Goal: Task Accomplishment & Management: Use online tool/utility

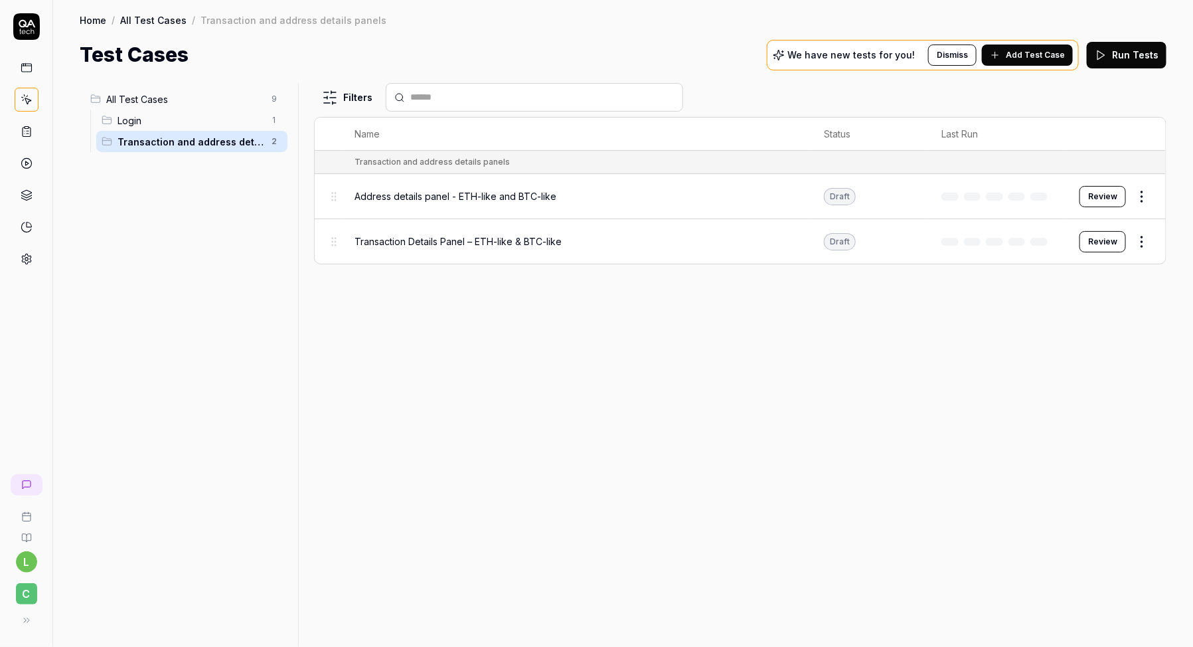
click at [744, 7] on div "Home / All Test Cases / Transaction and address details panels Home / All Test …" at bounding box center [623, 35] width 1140 height 70
click at [545, 244] on span "Transaction Details Panel – ETH-like & BTC-like" at bounding box center [458, 241] width 207 height 14
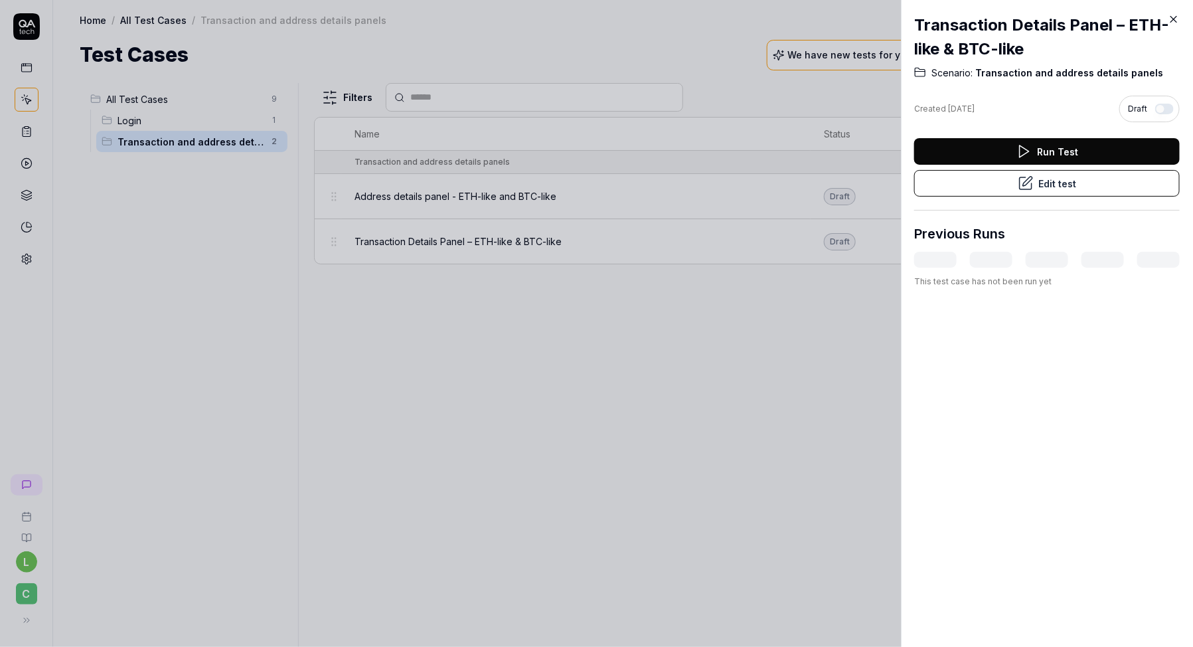
click at [1059, 190] on button "Edit test" at bounding box center [1047, 183] width 266 height 27
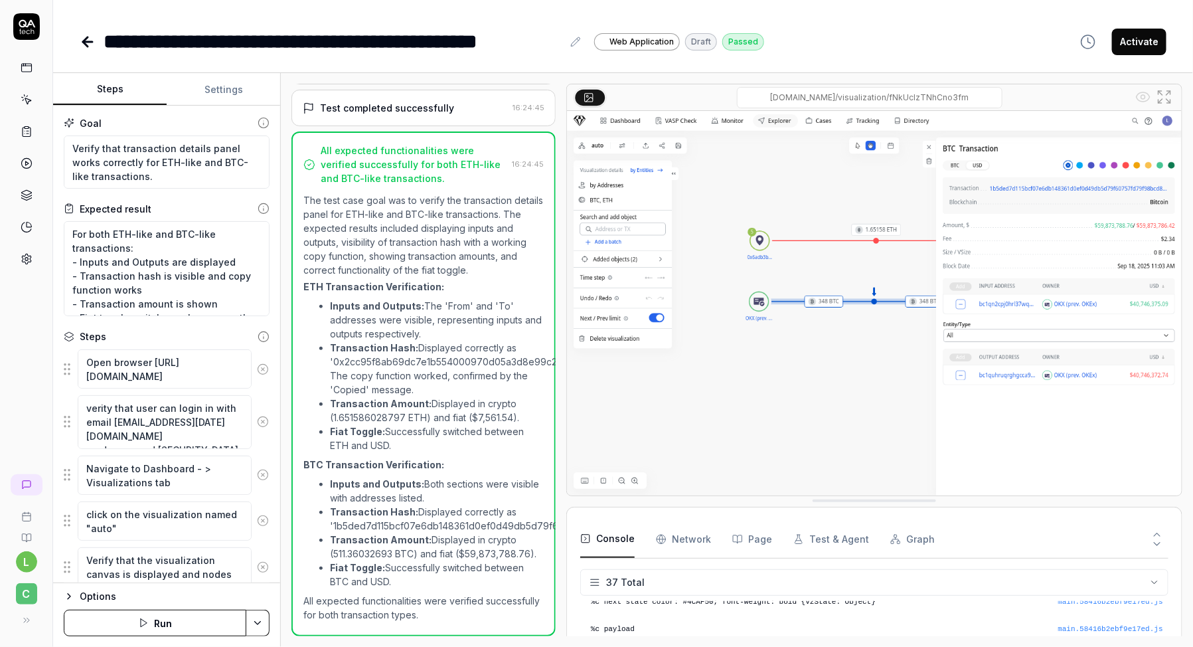
click at [89, 43] on icon at bounding box center [88, 42] width 16 height 16
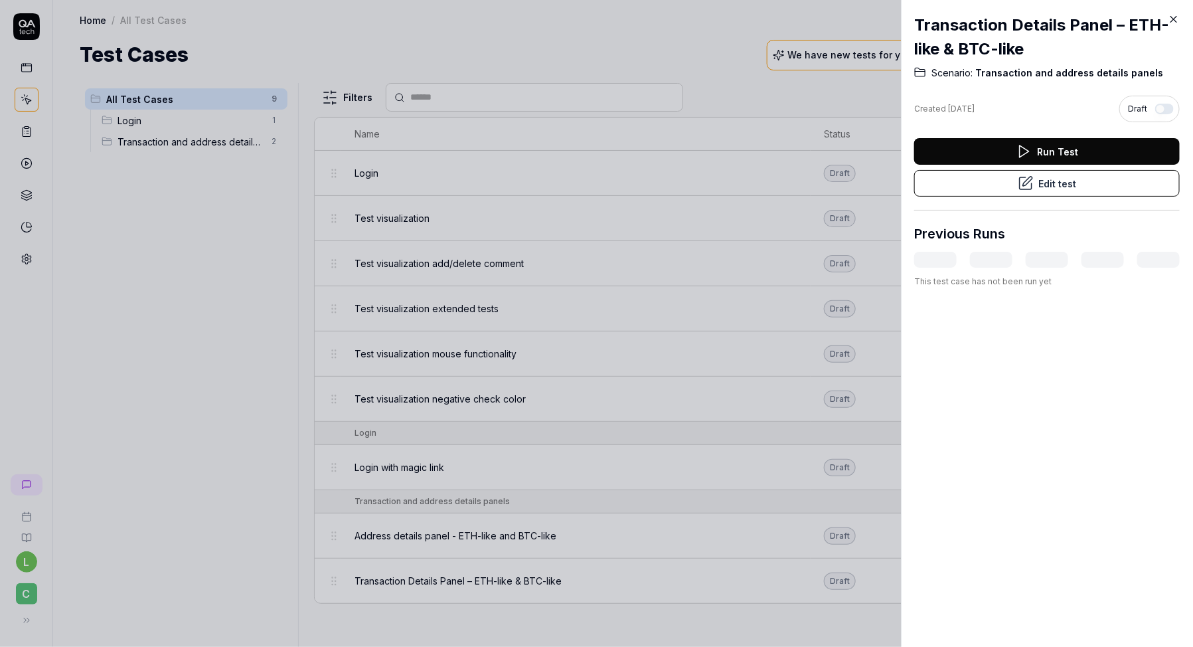
click at [1177, 21] on icon at bounding box center [1175, 20] width 6 height 6
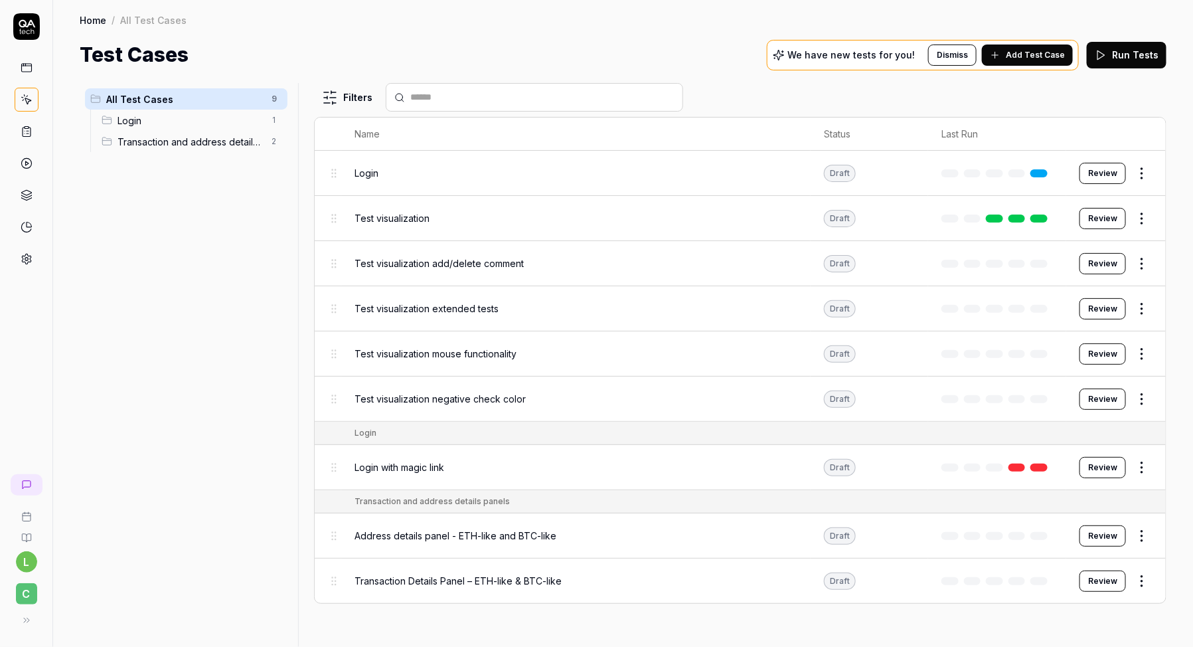
click at [128, 141] on span "Transaction and address details panels" at bounding box center [191, 142] width 146 height 14
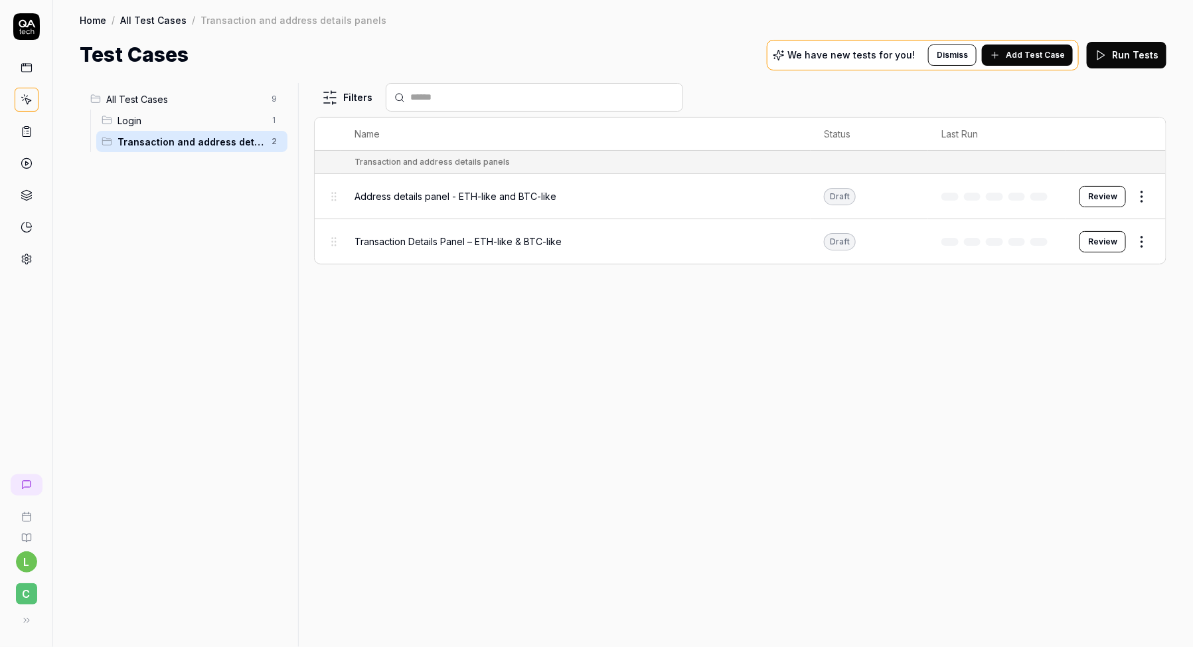
click at [531, 236] on span "Transaction Details Panel – ETH-like & BTC-like" at bounding box center [458, 241] width 207 height 14
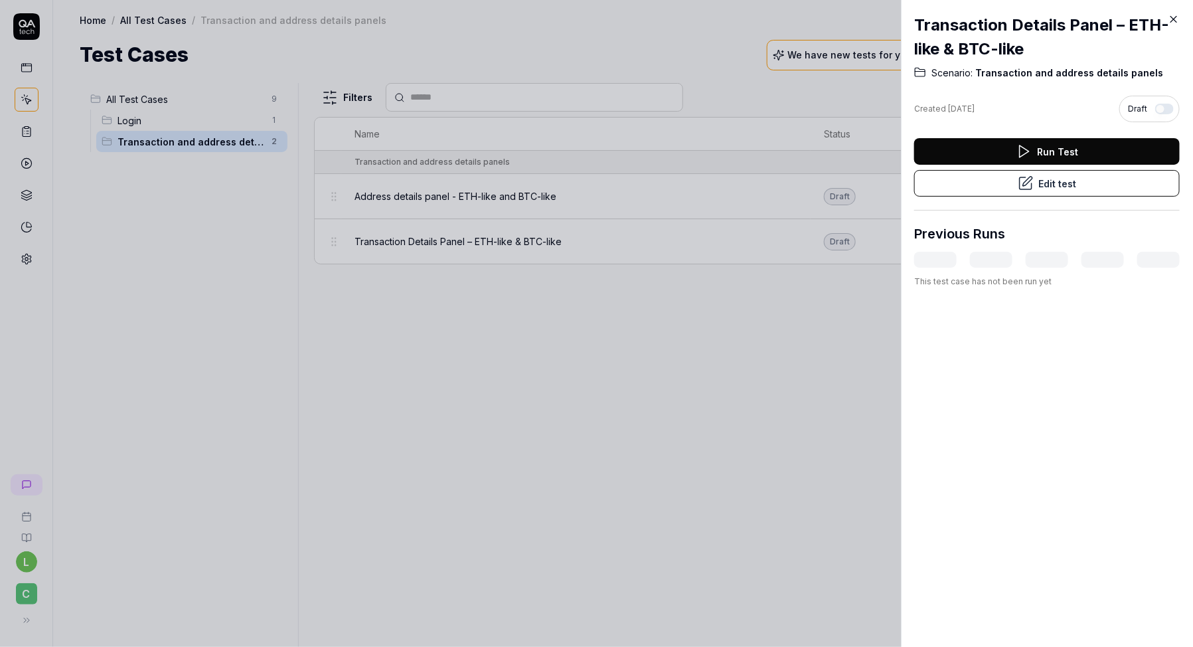
click at [1130, 187] on button "Edit test" at bounding box center [1047, 183] width 266 height 27
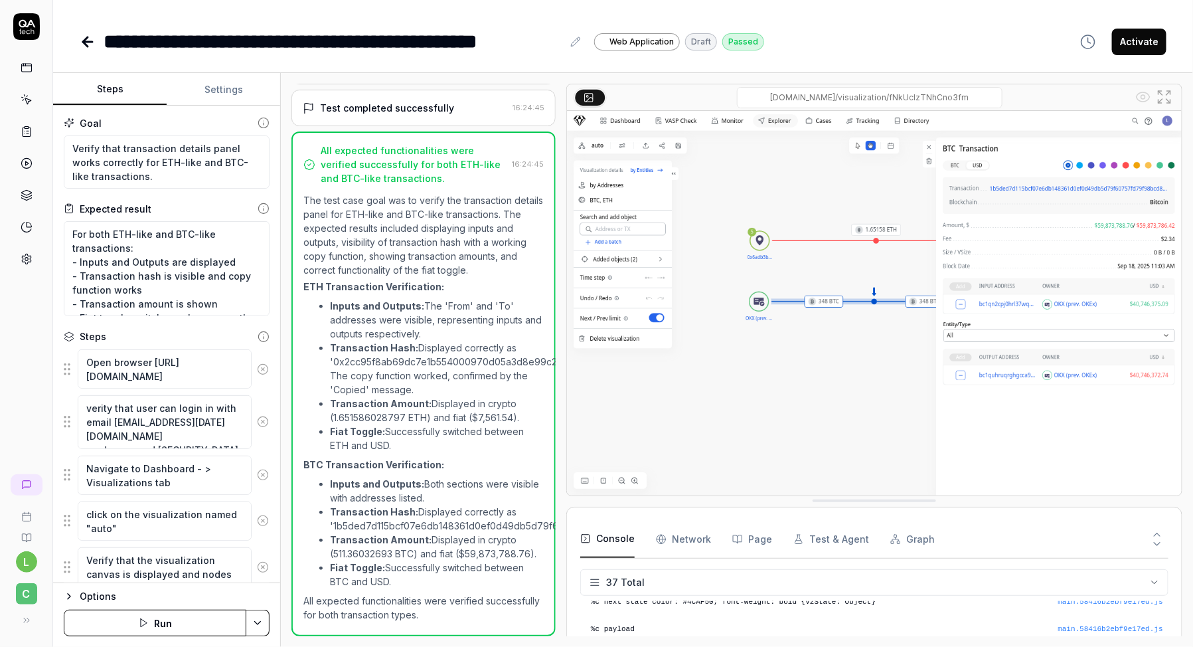
scroll to position [14, 0]
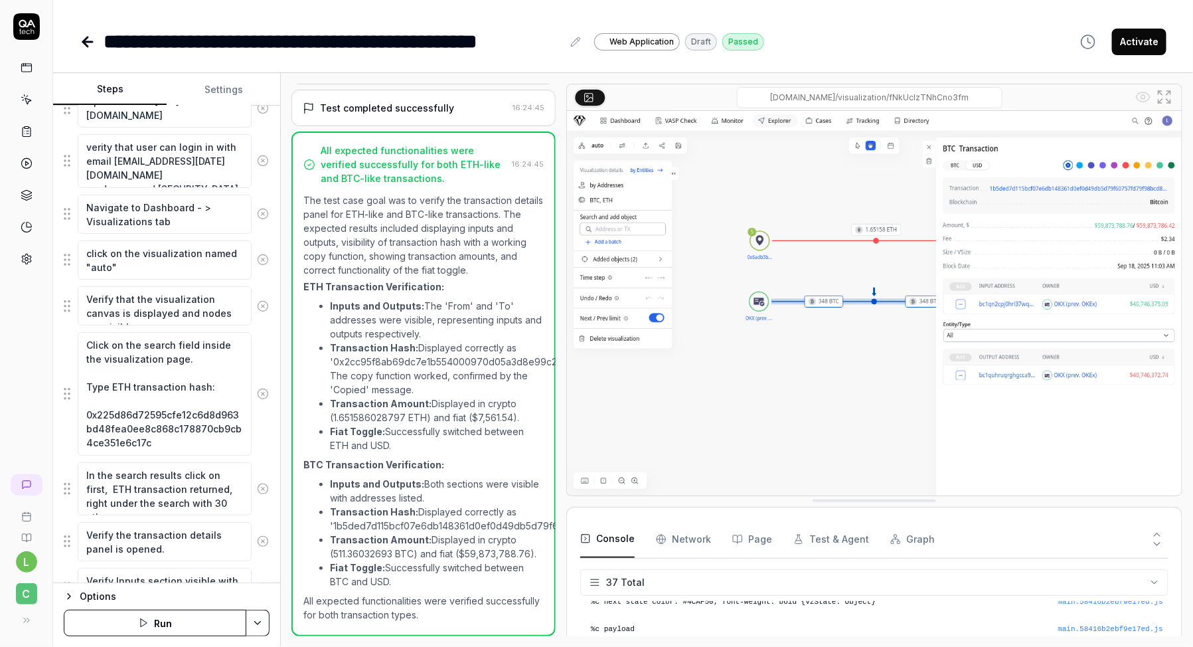
scroll to position [262, 0]
click at [182, 352] on textarea "Click on the search field inside the visualization page. Type ETH transaction h…" at bounding box center [165, 392] width 174 height 123
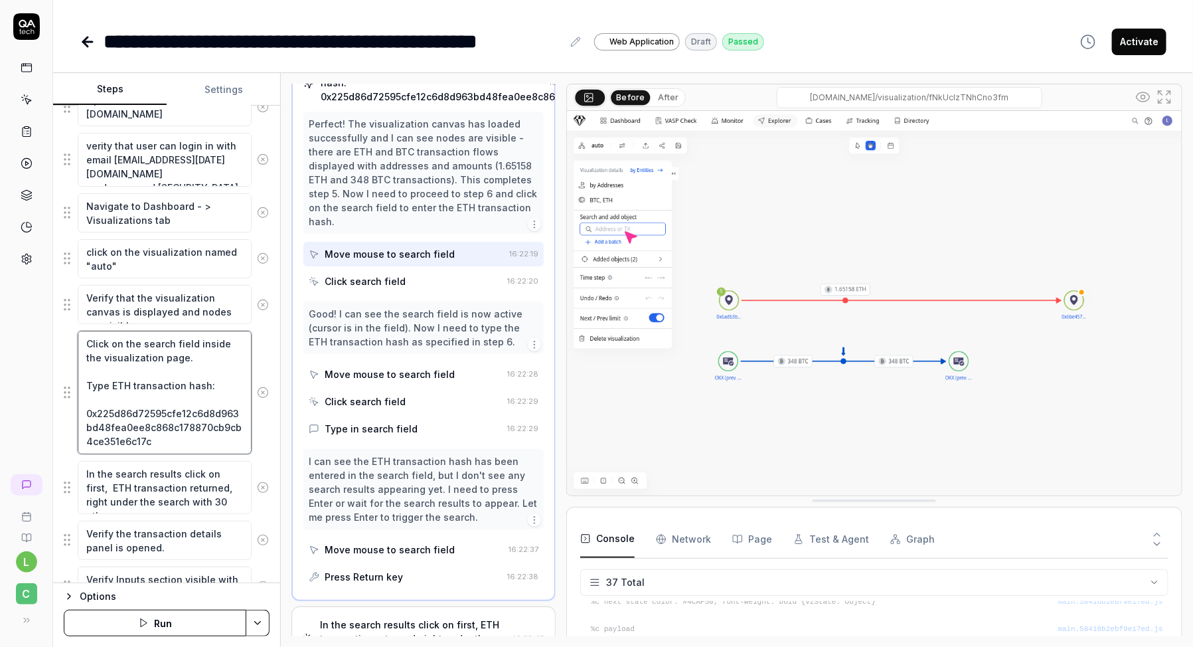
scroll to position [281, 0]
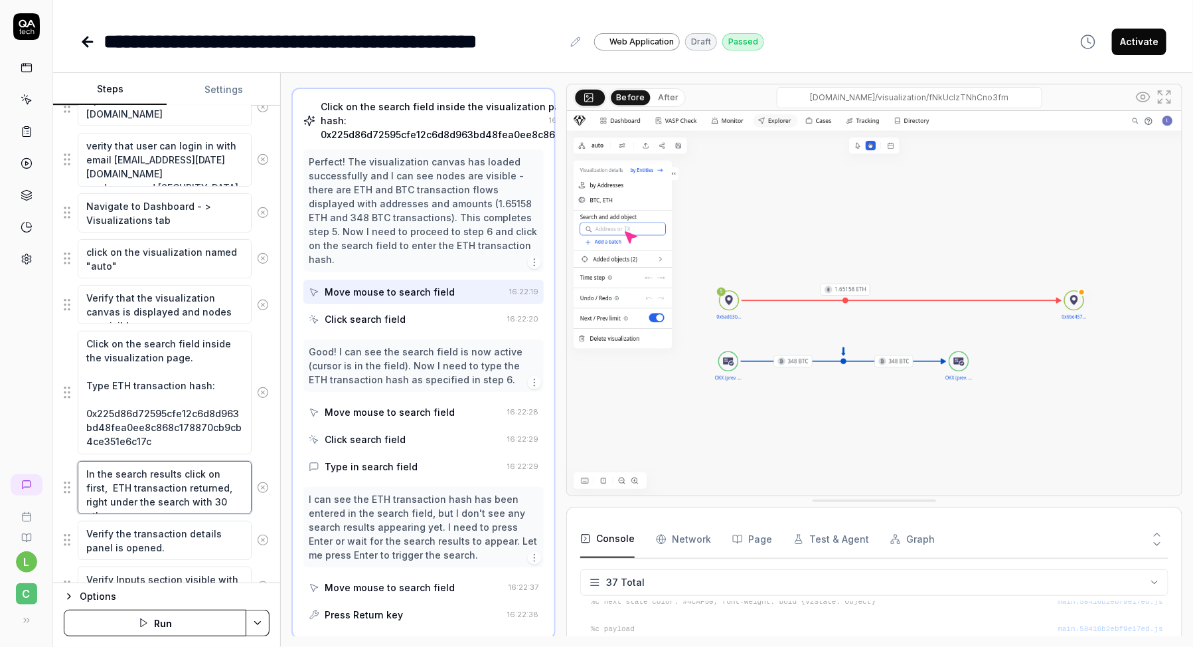
click at [160, 482] on textarea "In the search results click on first, ETH transaction returned, right under the…" at bounding box center [165, 487] width 174 height 53
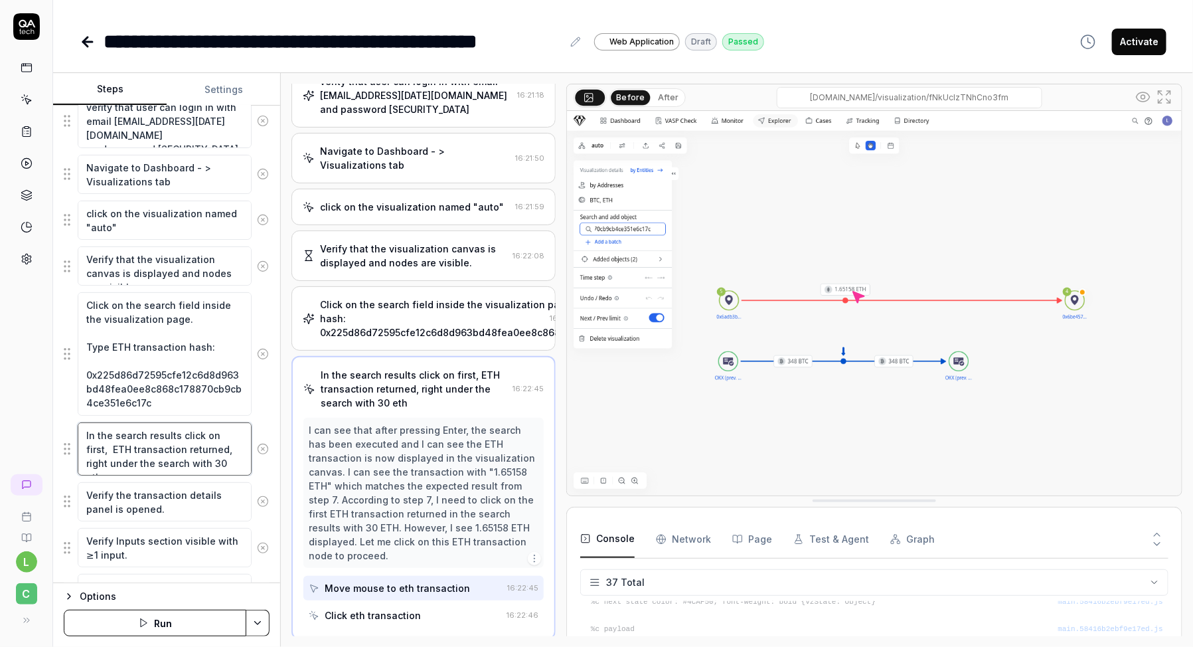
scroll to position [302, 0]
click at [192, 493] on textarea "Verify the transaction details panel is opened." at bounding box center [165, 500] width 174 height 39
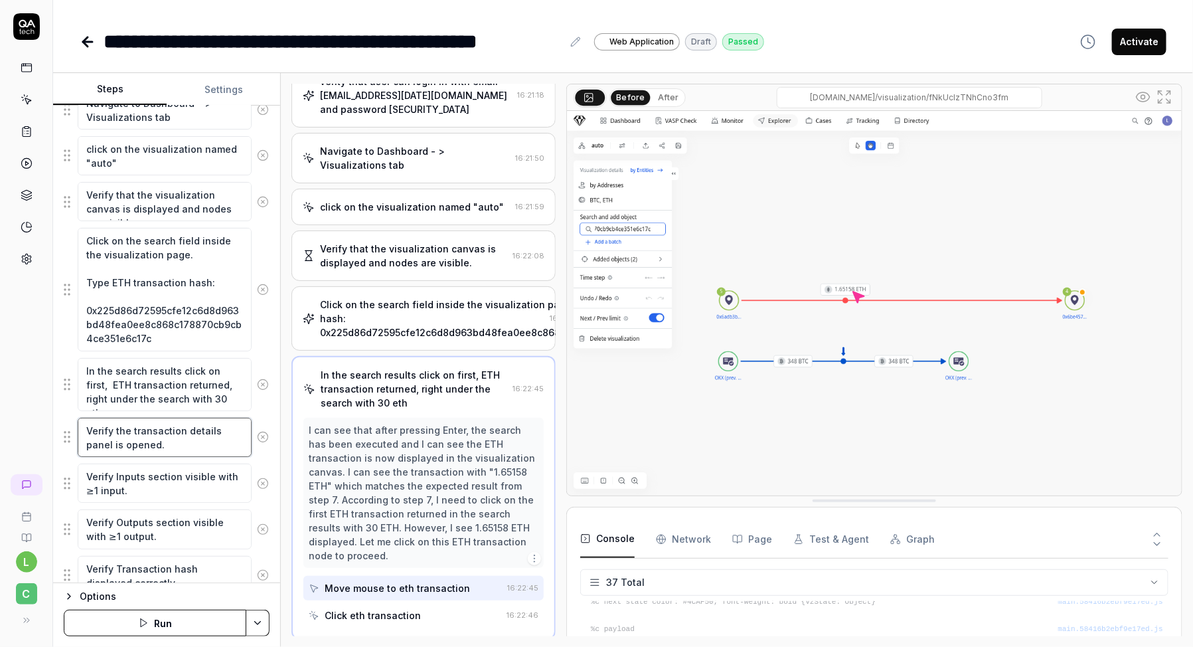
scroll to position [374, 0]
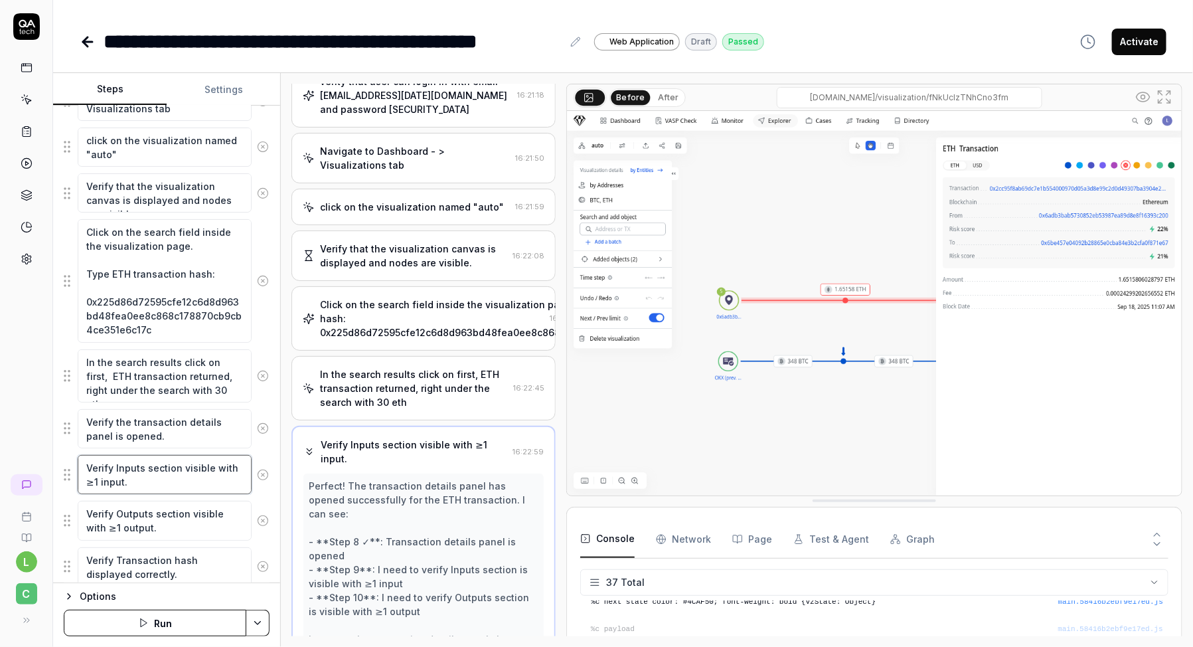
click at [185, 488] on textarea "Verify Inputs section visible with ≥1 input." at bounding box center [165, 474] width 174 height 39
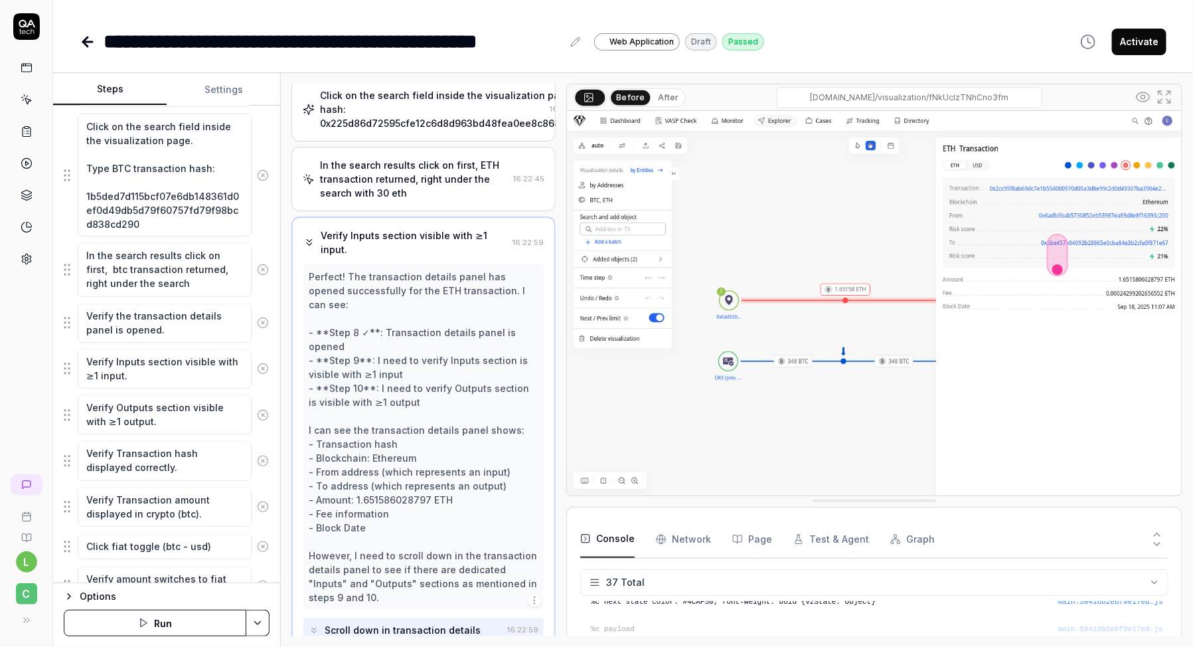
scroll to position [1272, 0]
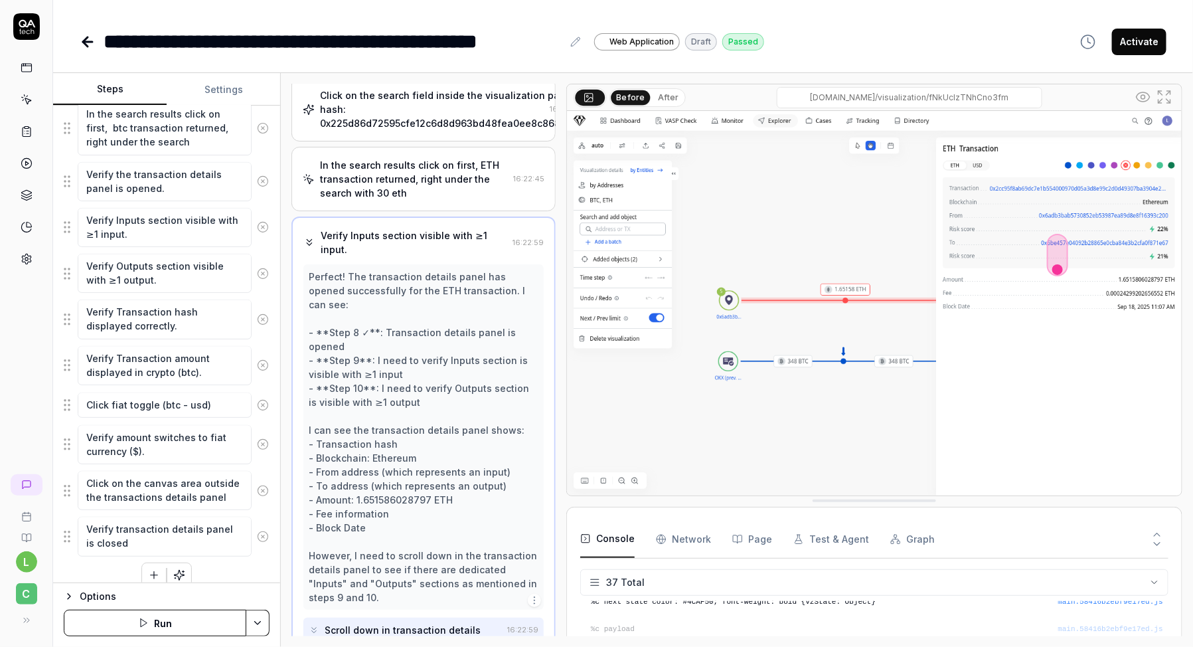
type textarea "*"
